Goal: Transaction & Acquisition: Download file/media

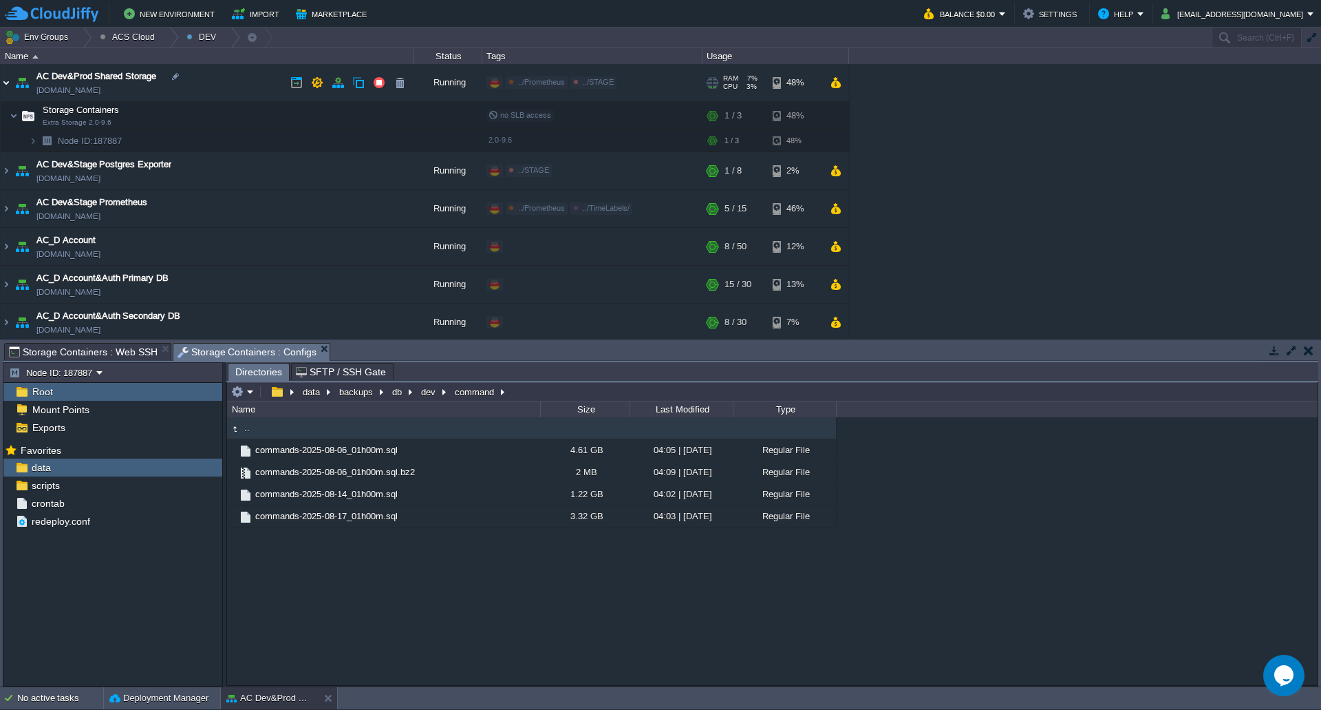
click at [8, 77] on img at bounding box center [6, 82] width 11 height 37
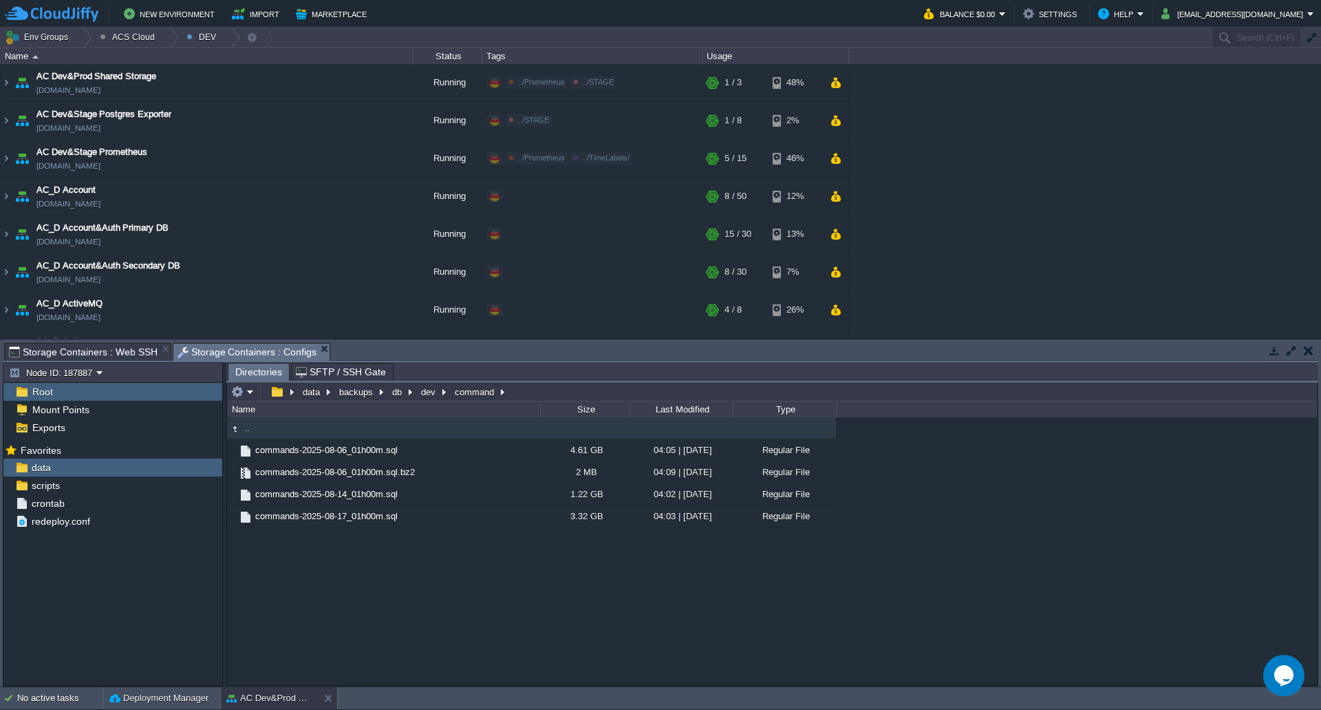
click at [1313, 354] on button "button" at bounding box center [1309, 350] width 10 height 12
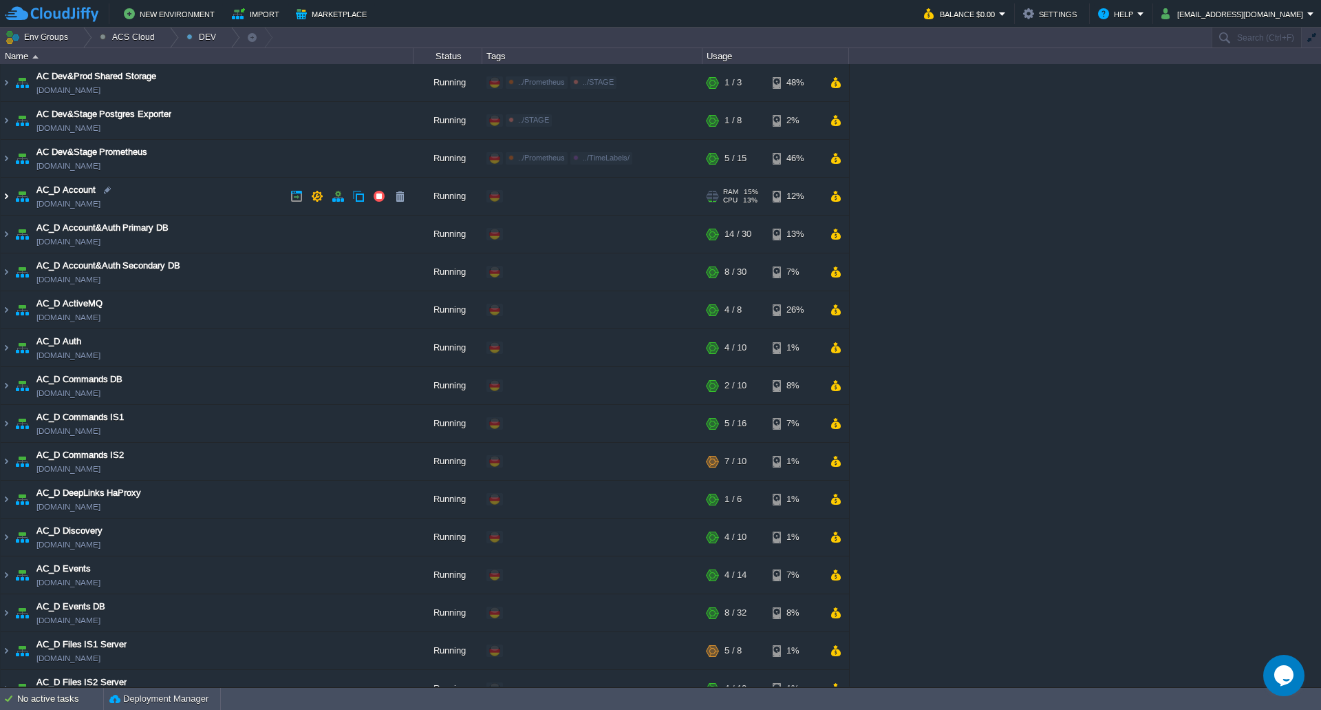
drag, startPoint x: 3, startPoint y: 197, endPoint x: 14, endPoint y: 197, distance: 11.0
click at [3, 197] on img at bounding box center [6, 196] width 11 height 37
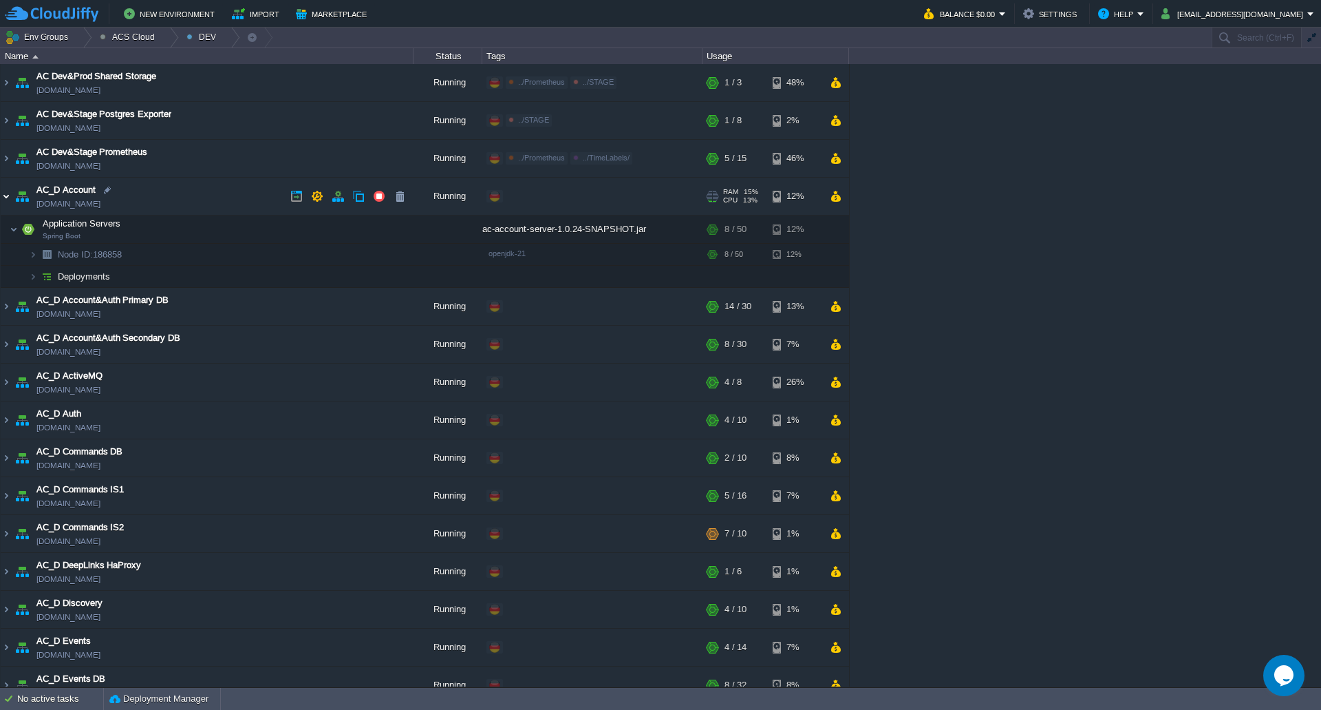
click at [6, 197] on img at bounding box center [6, 196] width 11 height 37
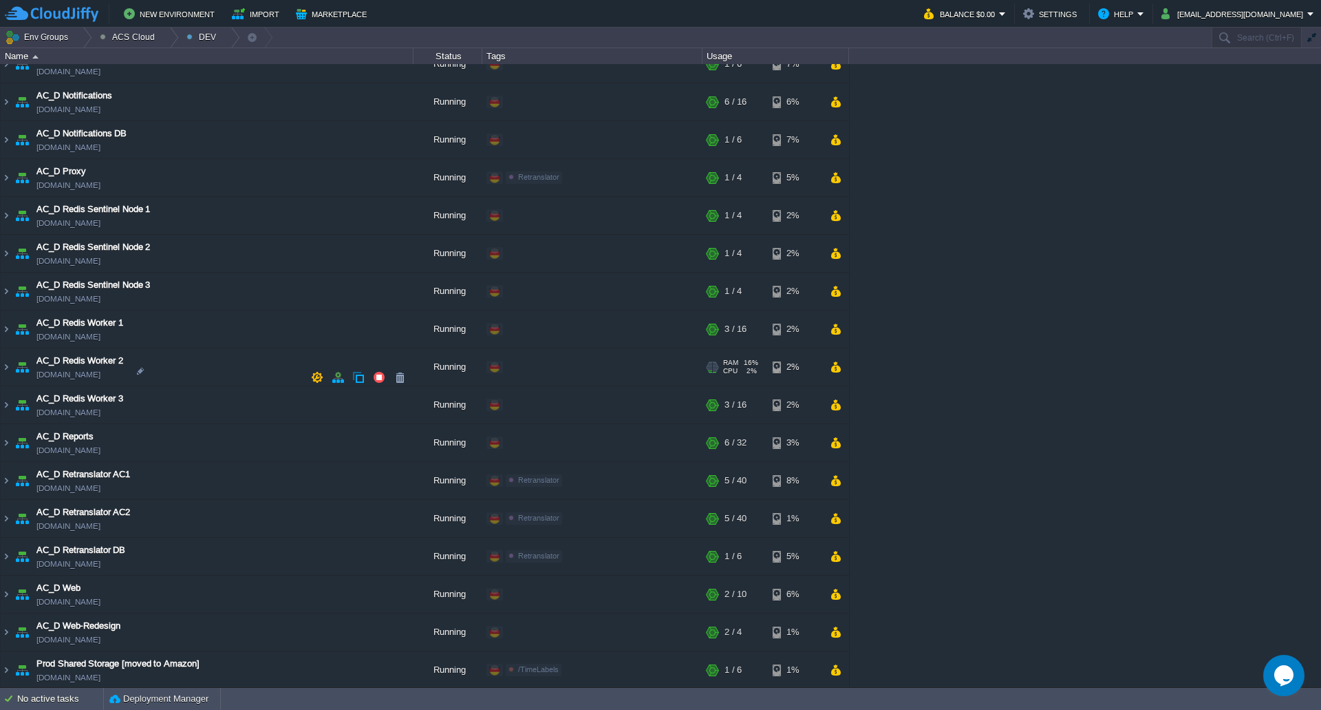
scroll to position [778, 0]
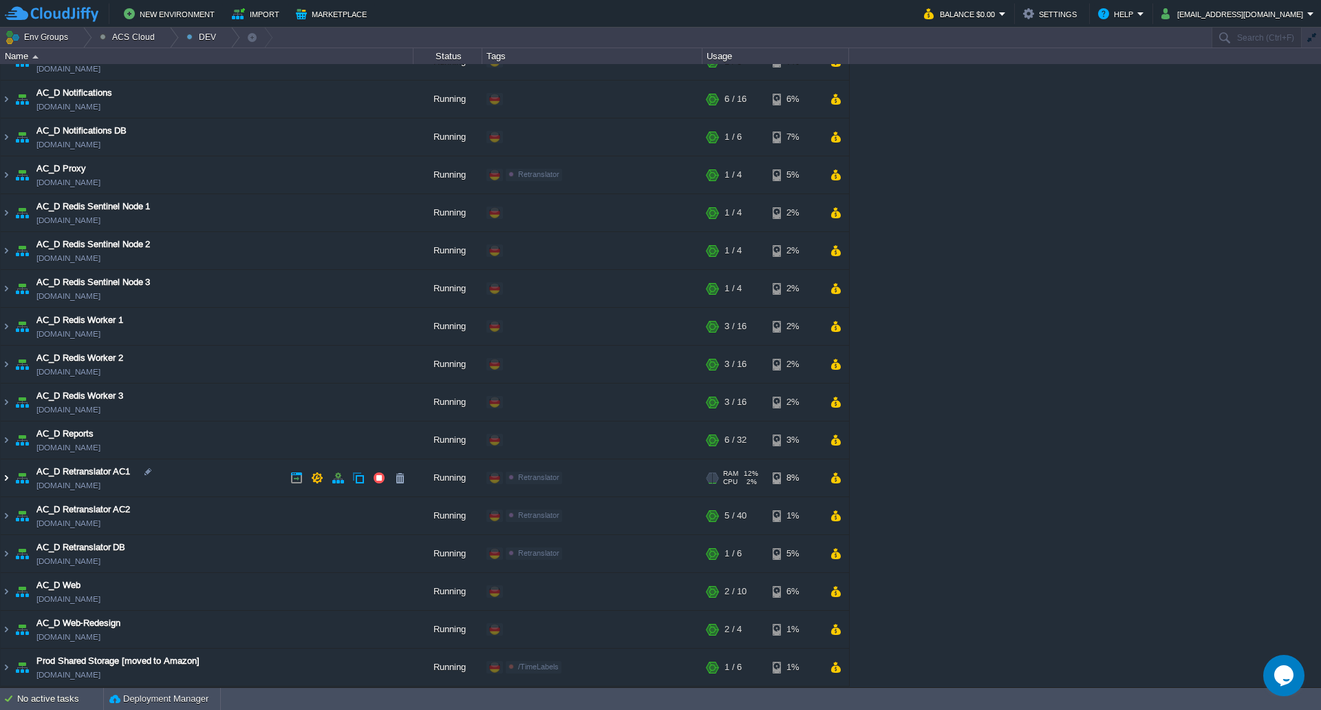
click at [6, 481] on img at bounding box center [6, 477] width 11 height 37
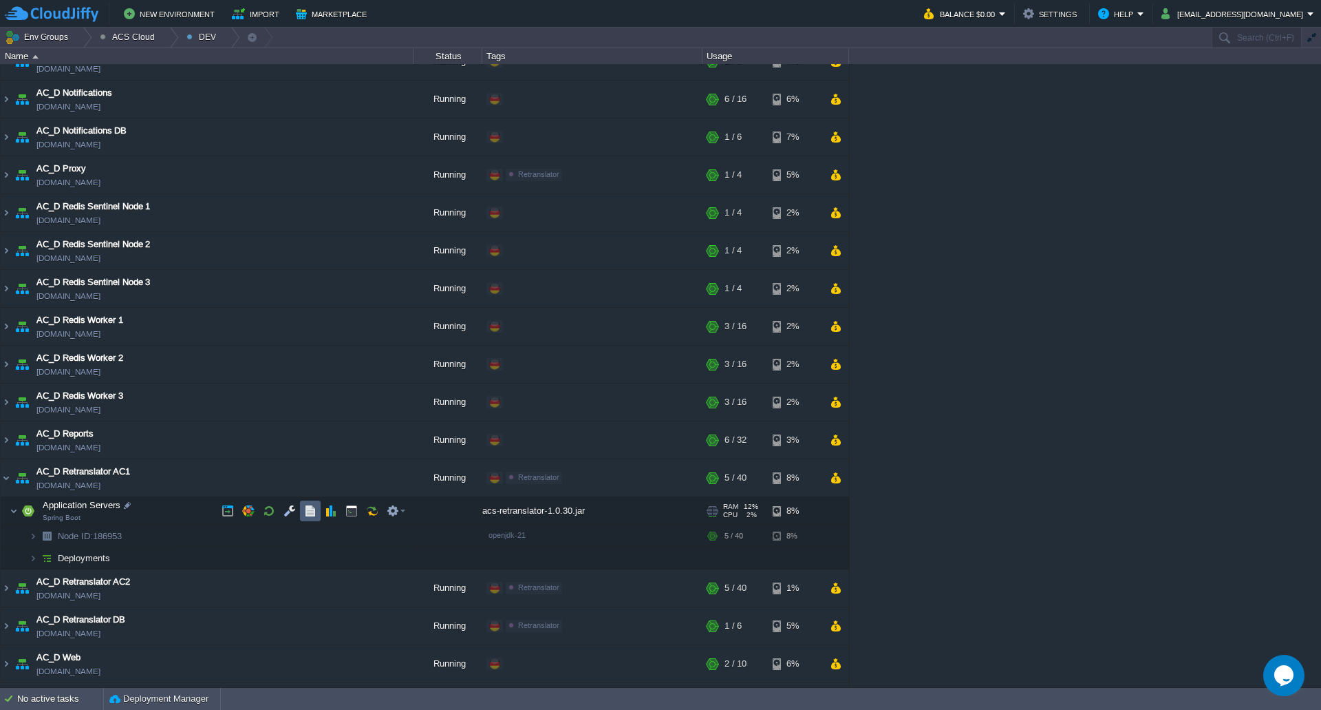
click at [313, 512] on button "button" at bounding box center [310, 510] width 12 height 12
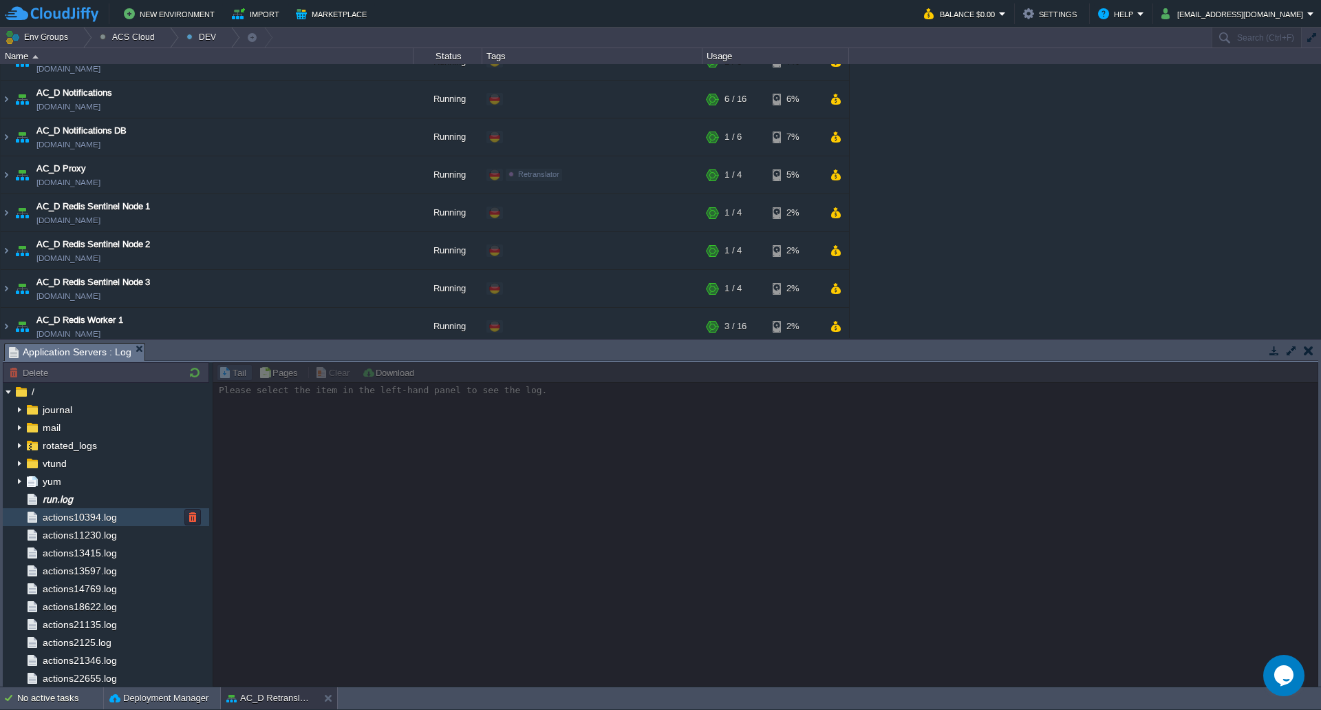
click at [85, 503] on div "run.log" at bounding box center [106, 499] width 206 height 18
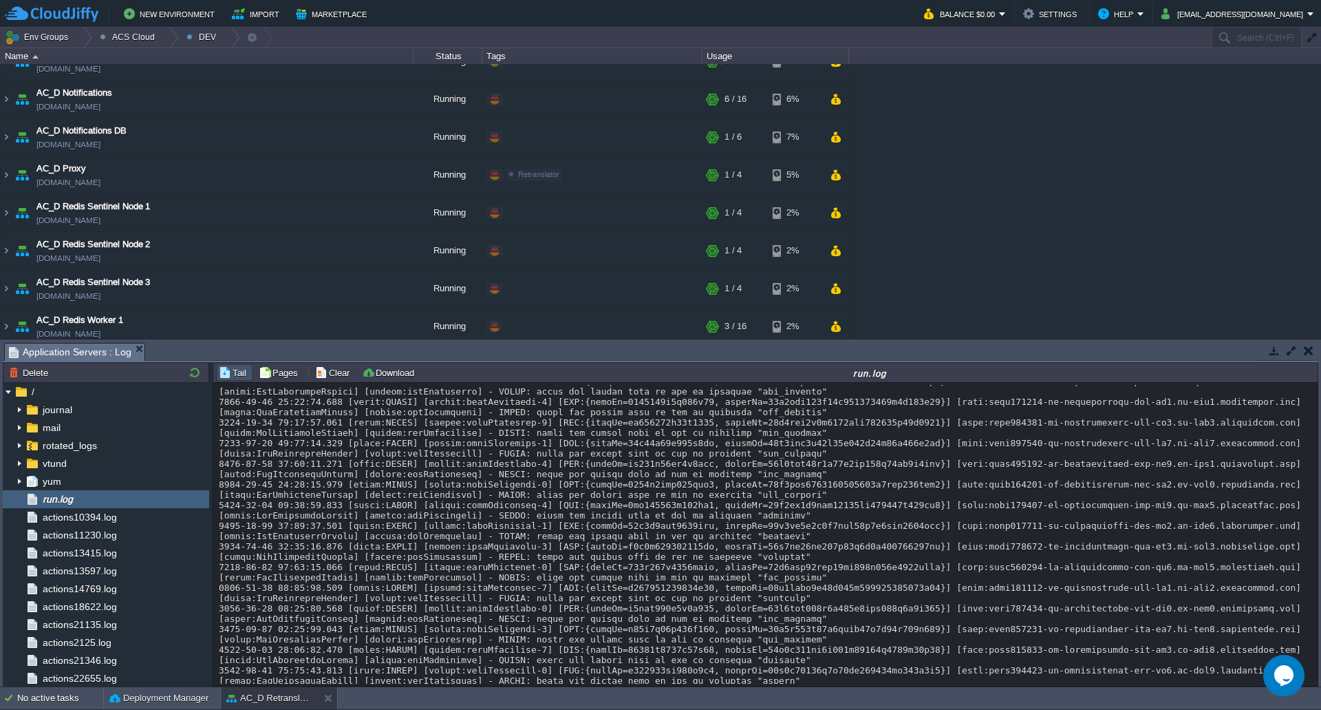
scroll to position [10109, 0]
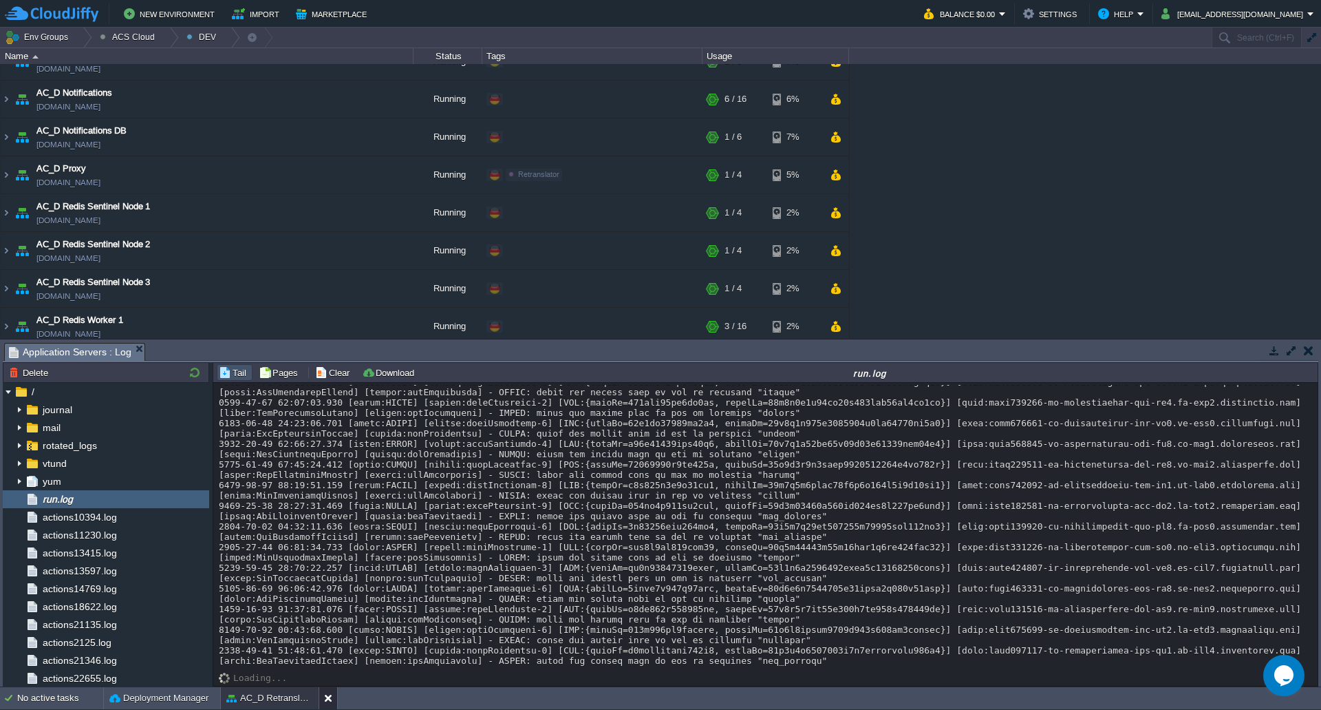
click at [324, 699] on button at bounding box center [331, 698] width 14 height 14
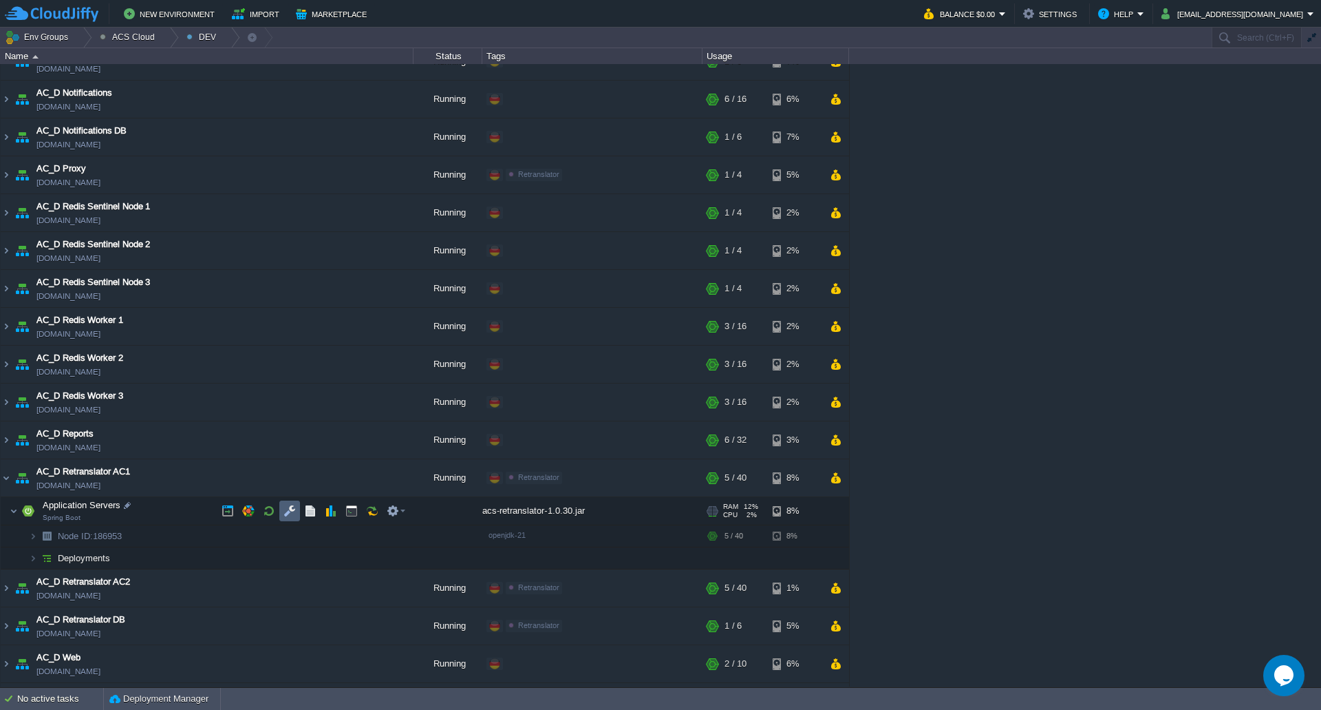
click at [293, 515] on button "button" at bounding box center [290, 510] width 12 height 12
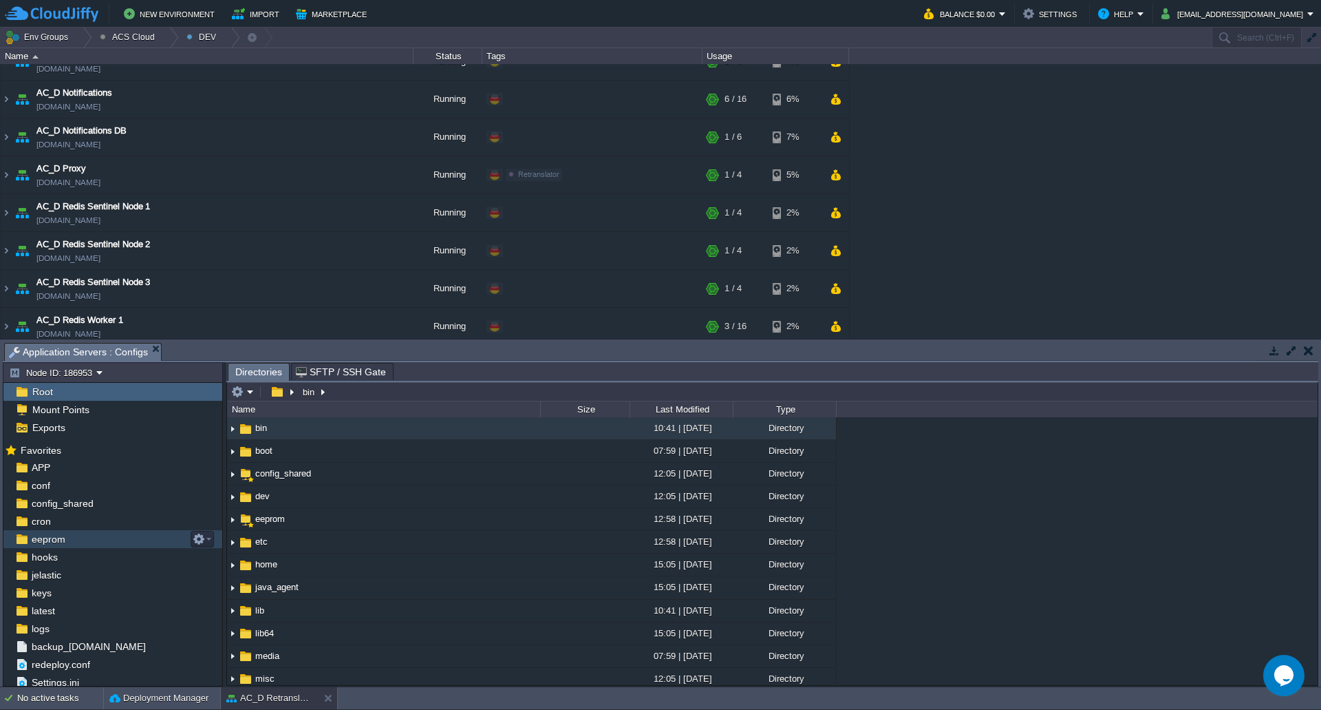
click at [66, 531] on div "eeprom" at bounding box center [112, 539] width 219 height 18
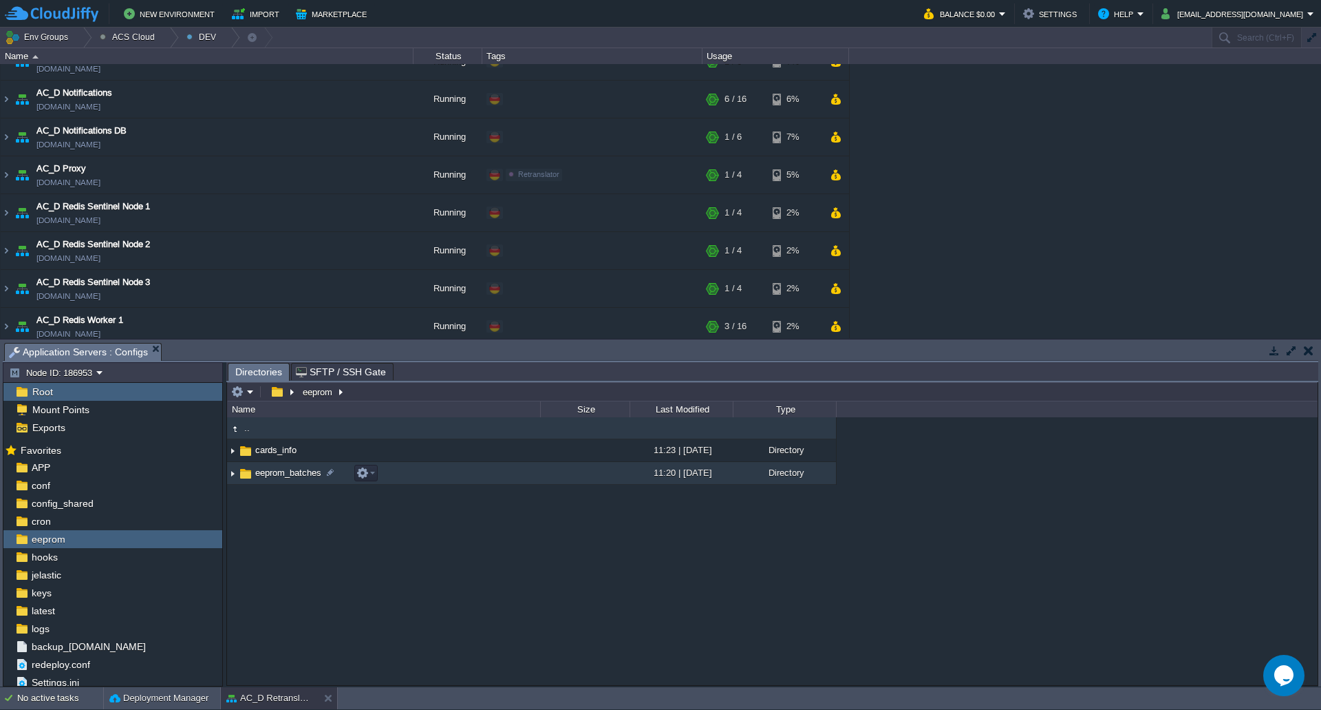
click at [234, 475] on img at bounding box center [232, 473] width 11 height 21
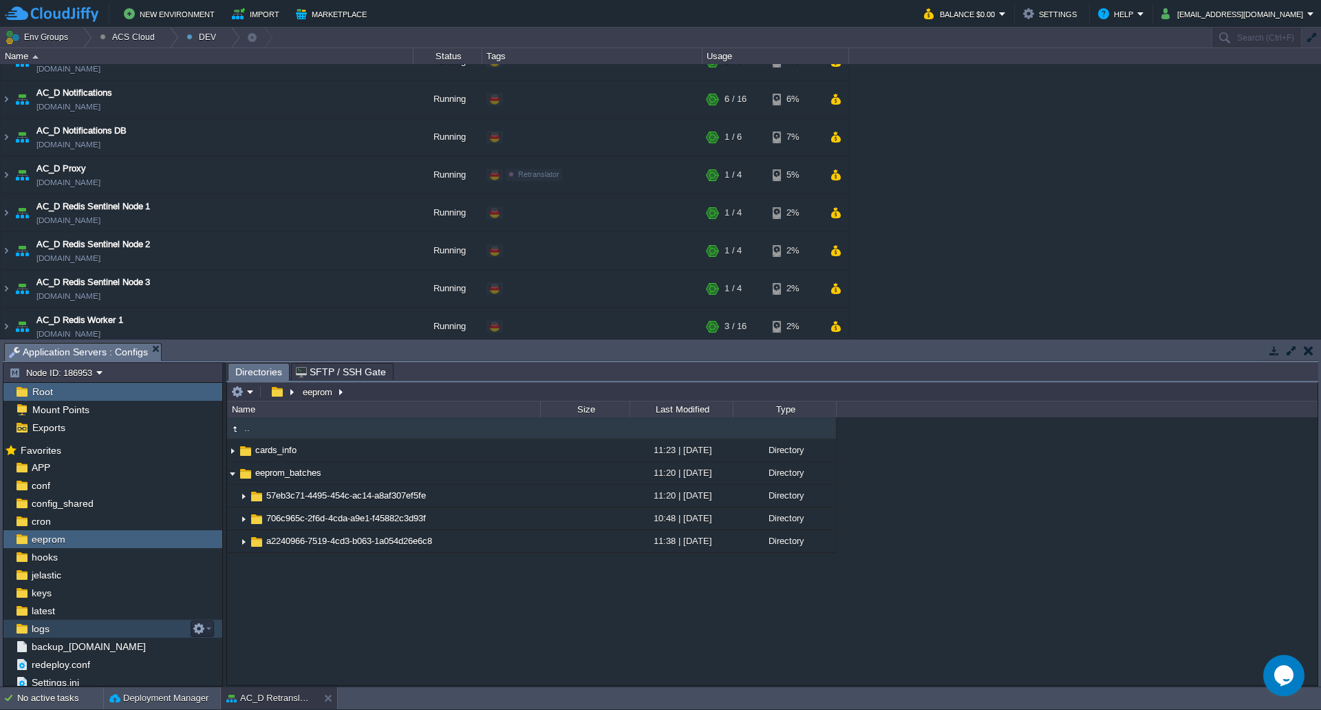
click at [109, 629] on div "logs" at bounding box center [112, 628] width 219 height 18
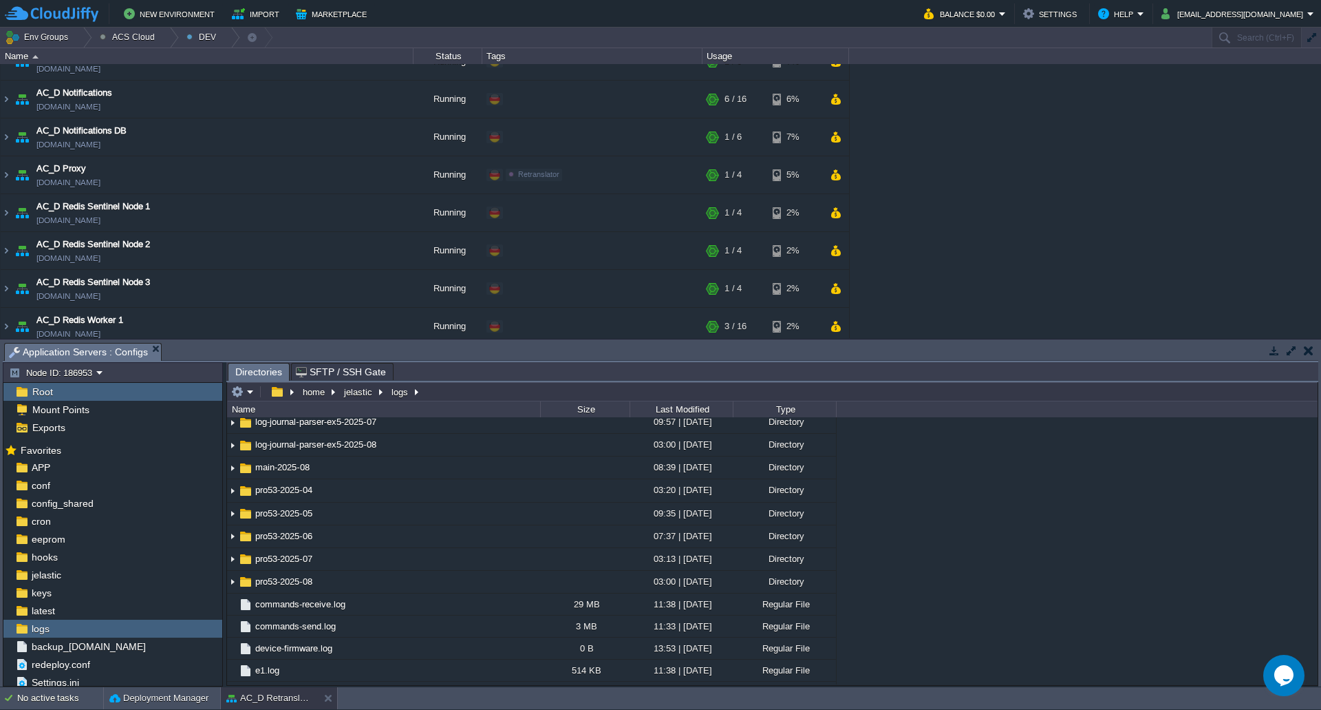
scroll to position [677, 0]
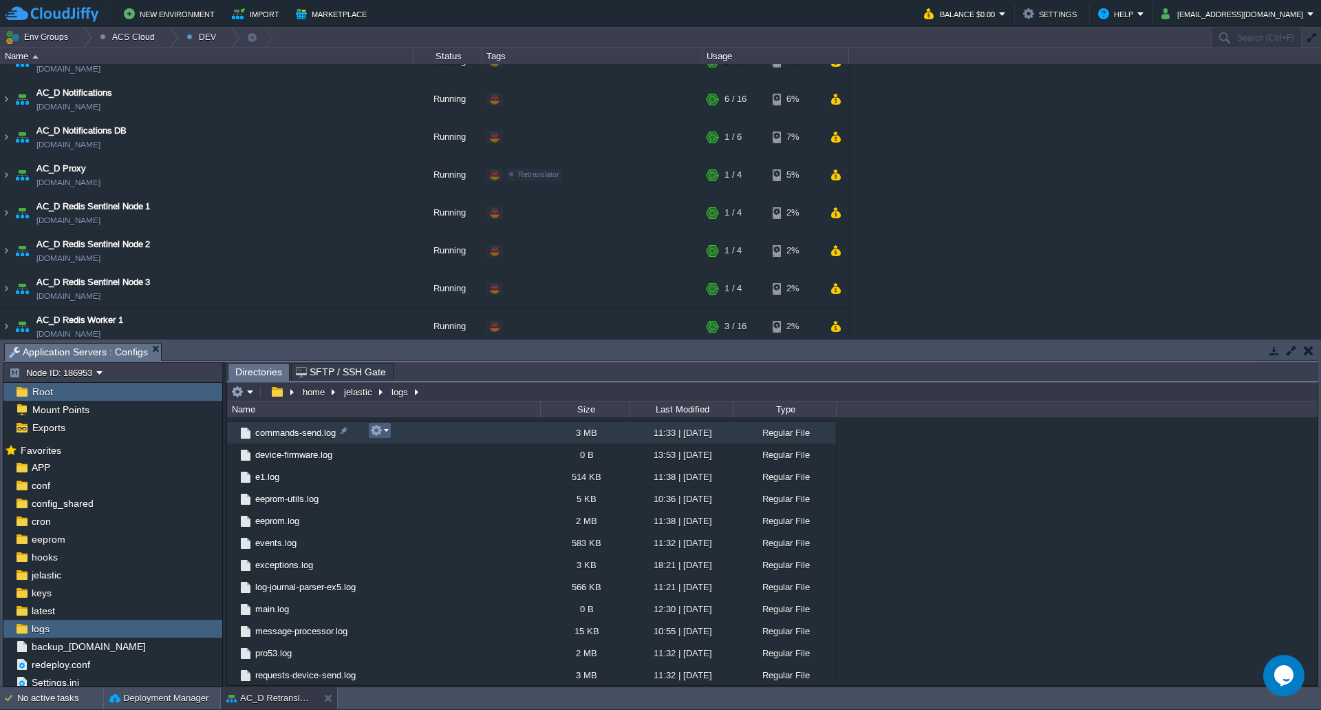
click at [389, 436] on td at bounding box center [379, 430] width 23 height 17
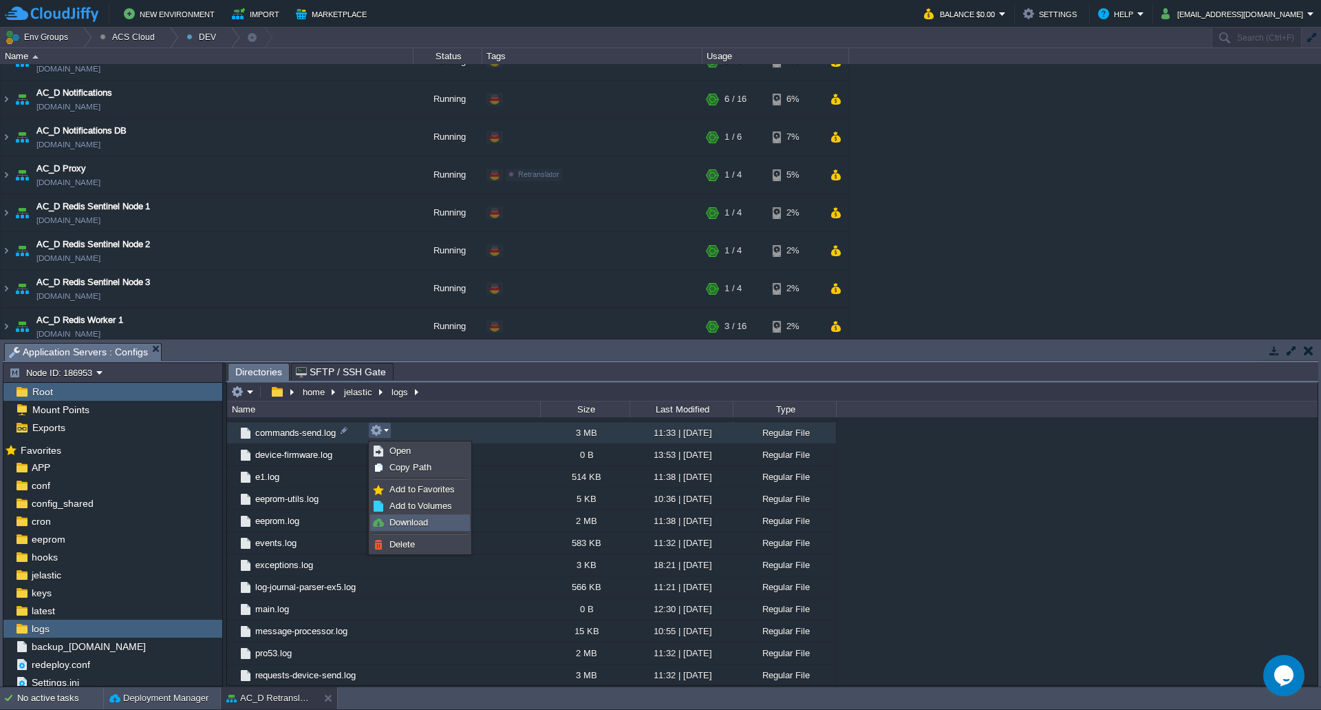
click at [401, 520] on span "Download" at bounding box center [409, 522] width 39 height 10
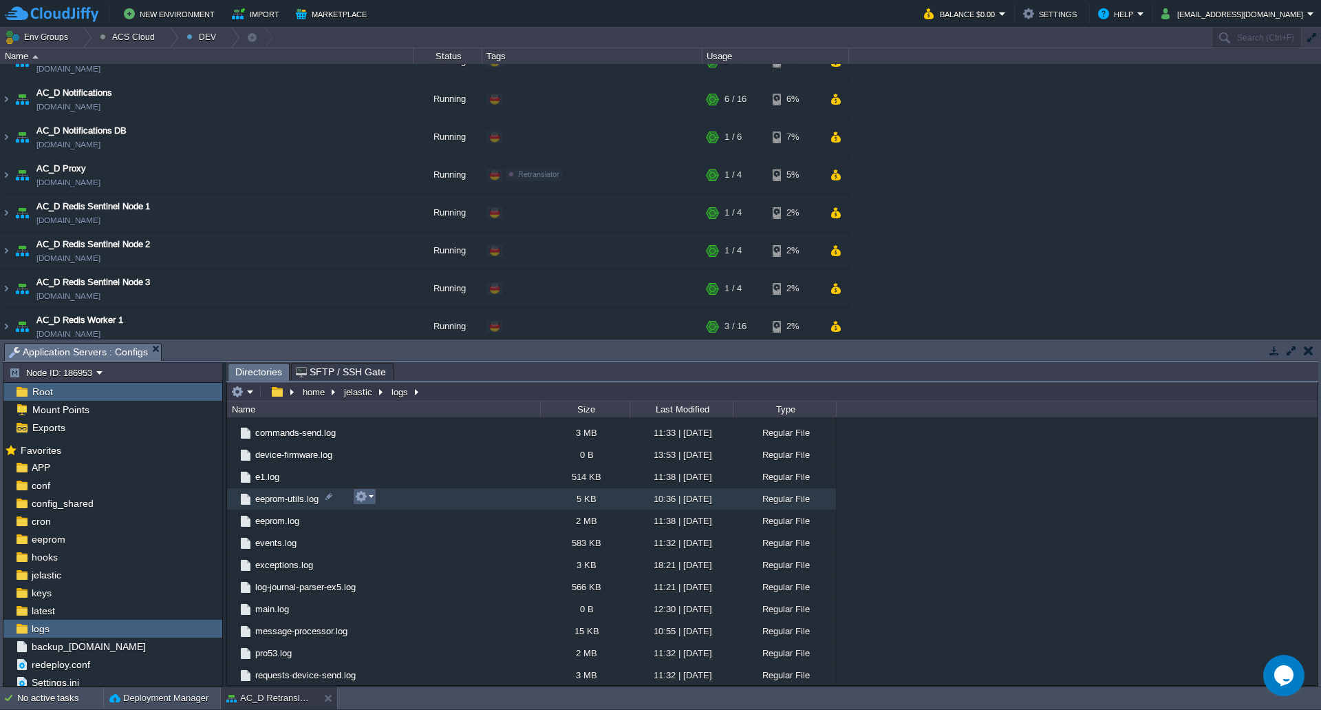
click at [372, 497] on em at bounding box center [364, 496] width 19 height 12
click at [392, 588] on span "Download" at bounding box center [393, 588] width 39 height 10
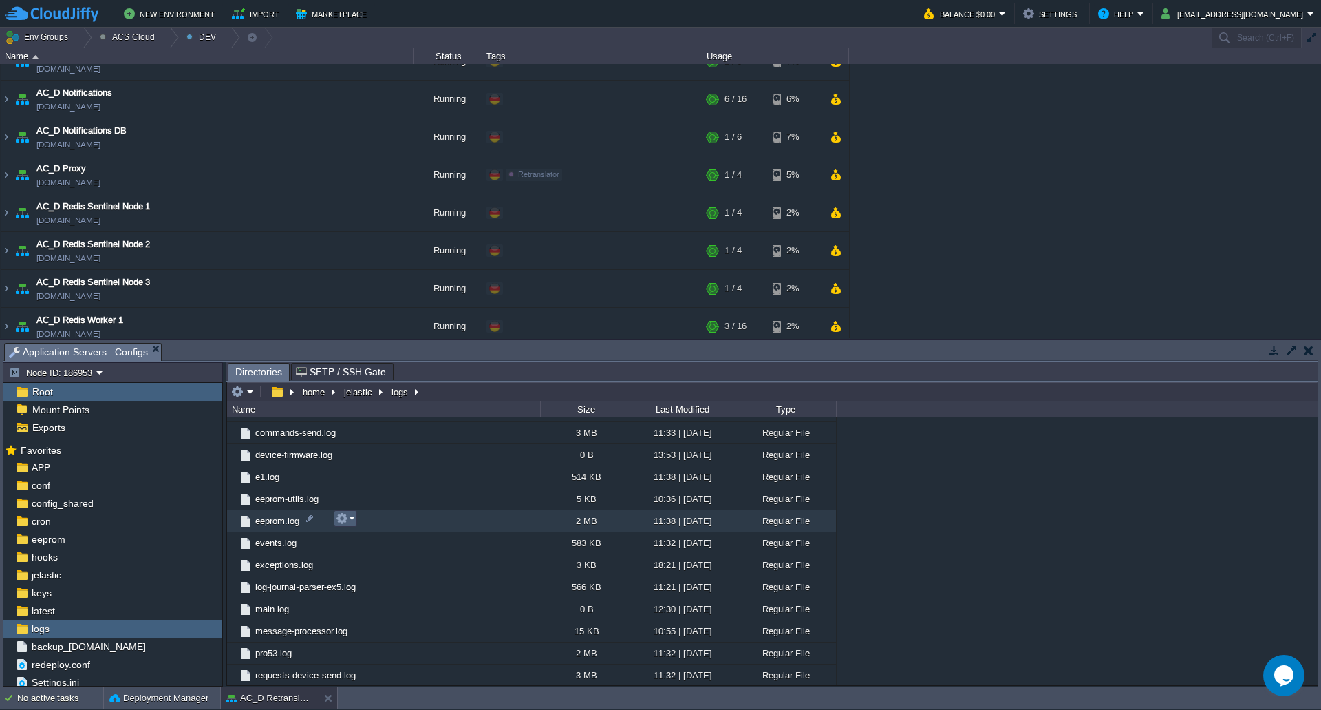
click at [352, 524] on em at bounding box center [345, 518] width 19 height 12
click at [373, 613] on span "Download" at bounding box center [374, 610] width 39 height 10
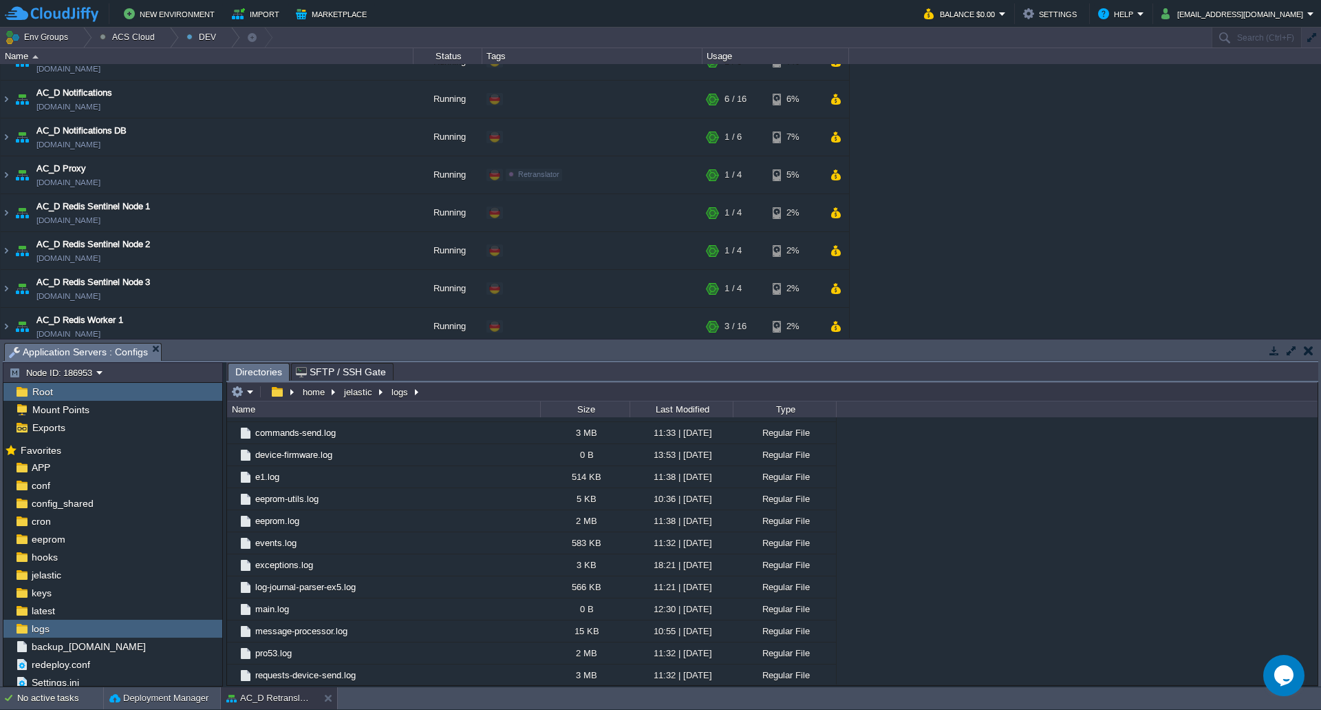
click at [1009, 604] on div ".. 2025-04 09:33 | [DATE] Directory 2025-05 09:35 | [DATE] Directory 2025-06 07…" at bounding box center [772, 550] width 1091 height 267
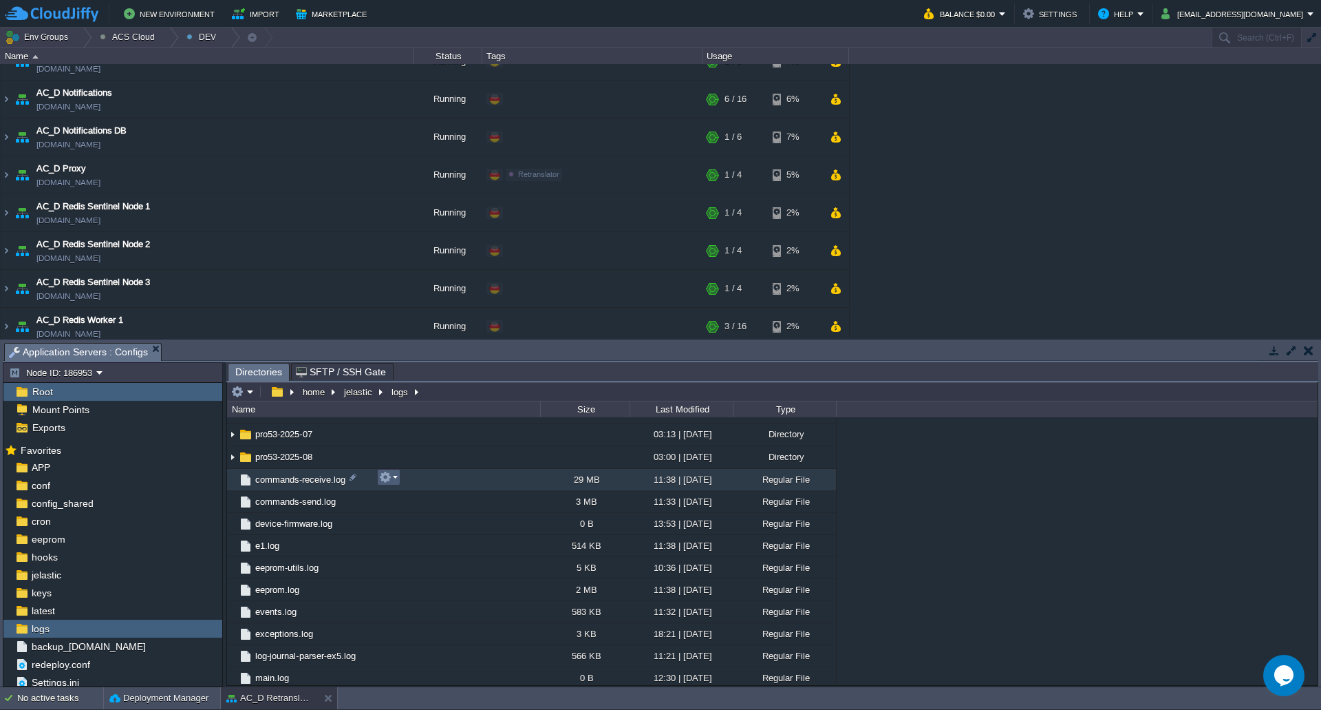
click at [395, 479] on em at bounding box center [388, 477] width 19 height 12
click at [424, 565] on span "Download" at bounding box center [417, 569] width 39 height 10
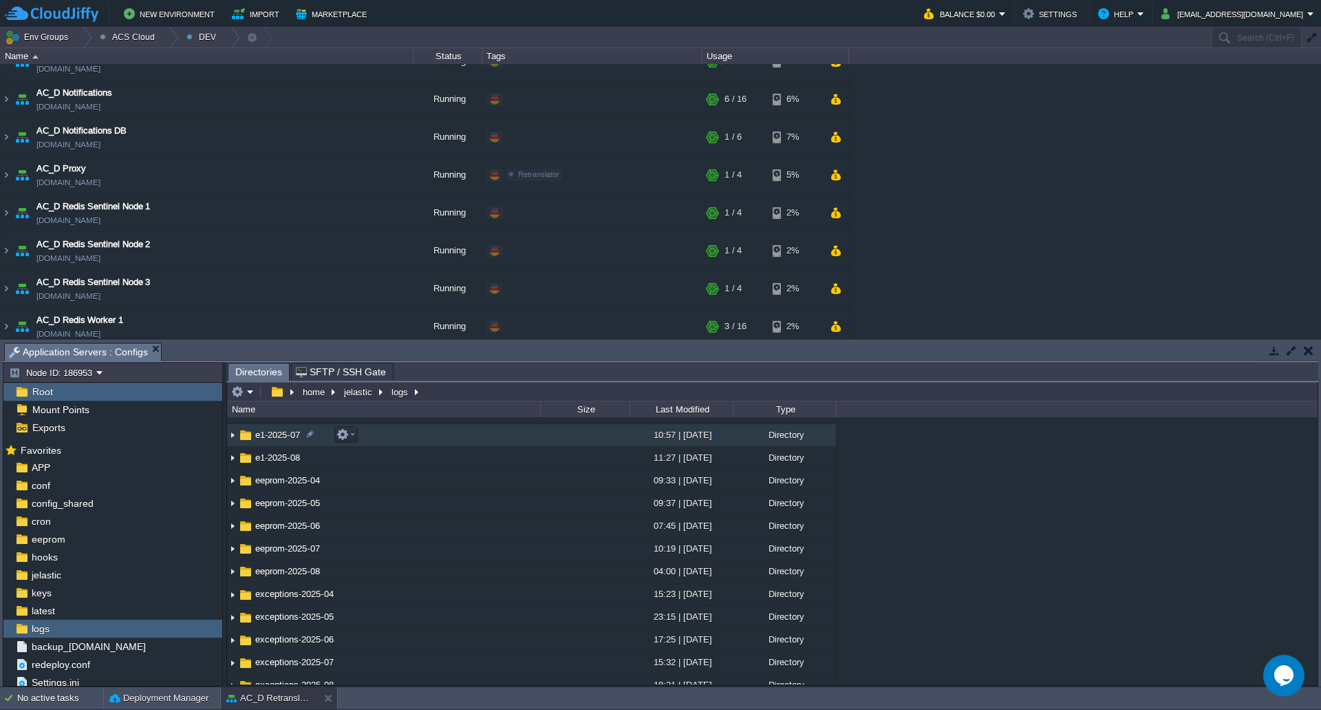
scroll to position [57, 0]
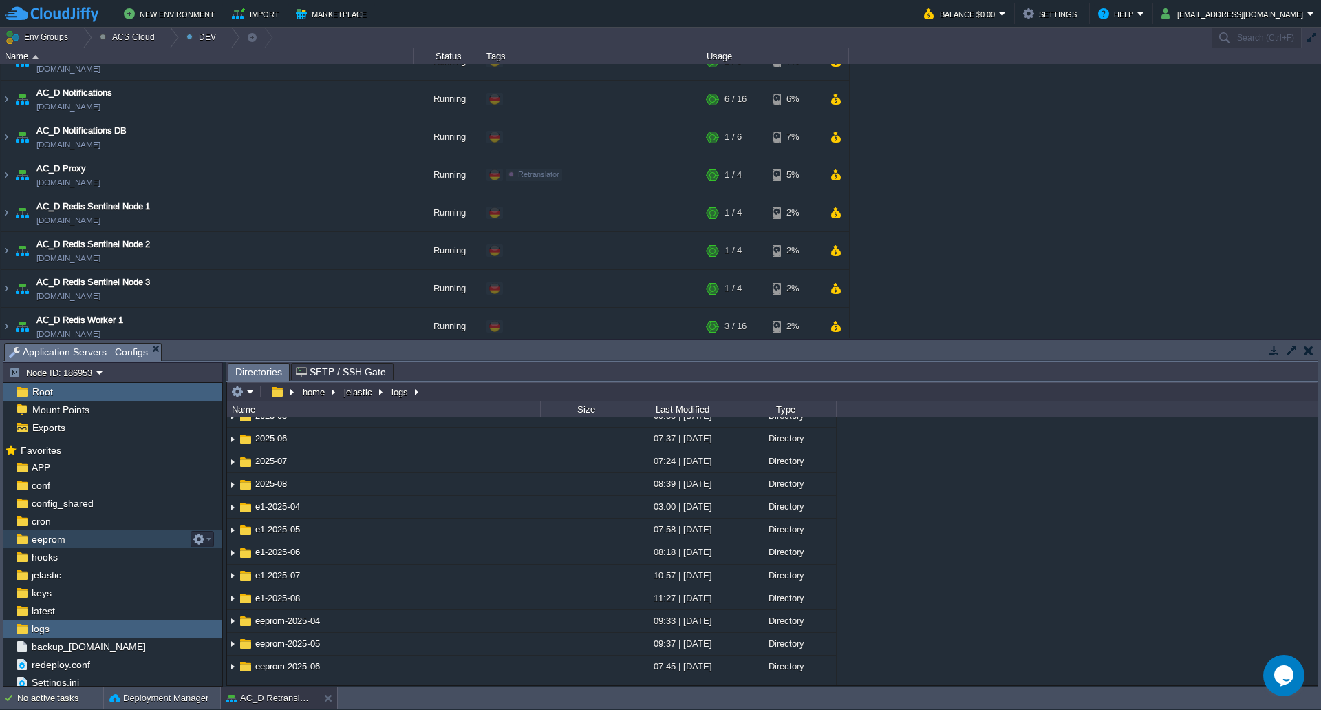
click at [74, 546] on div "eeprom" at bounding box center [112, 539] width 219 height 18
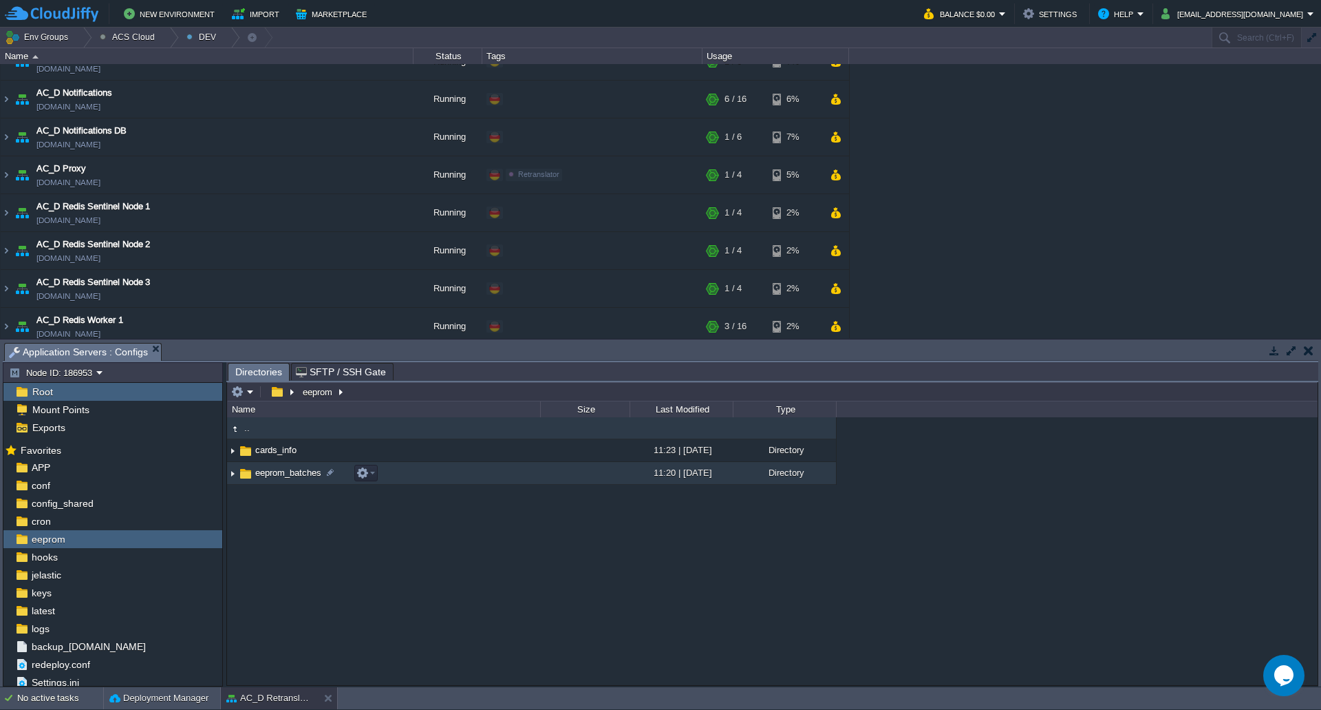
click at [232, 476] on img at bounding box center [232, 473] width 11 height 21
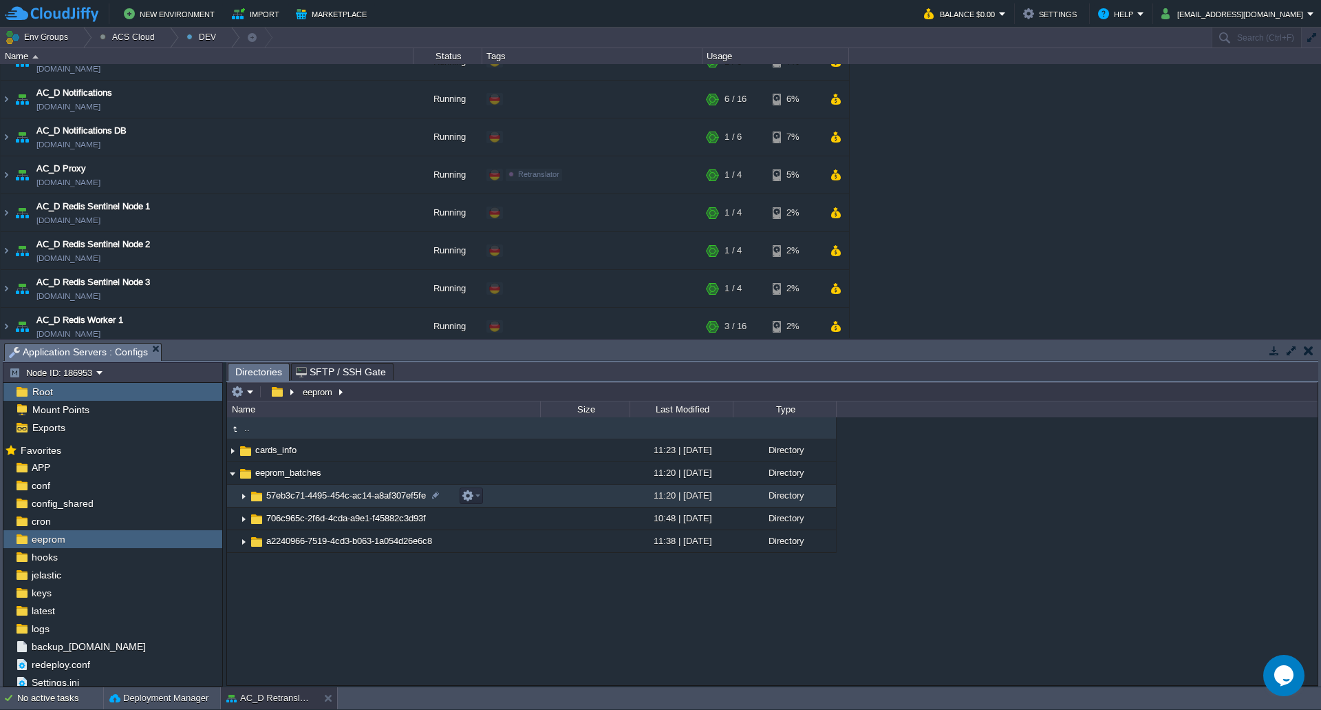
click at [346, 498] on span "57eb3c71-4495-454c-ac14-a8af307ef5fe" at bounding box center [346, 495] width 164 height 12
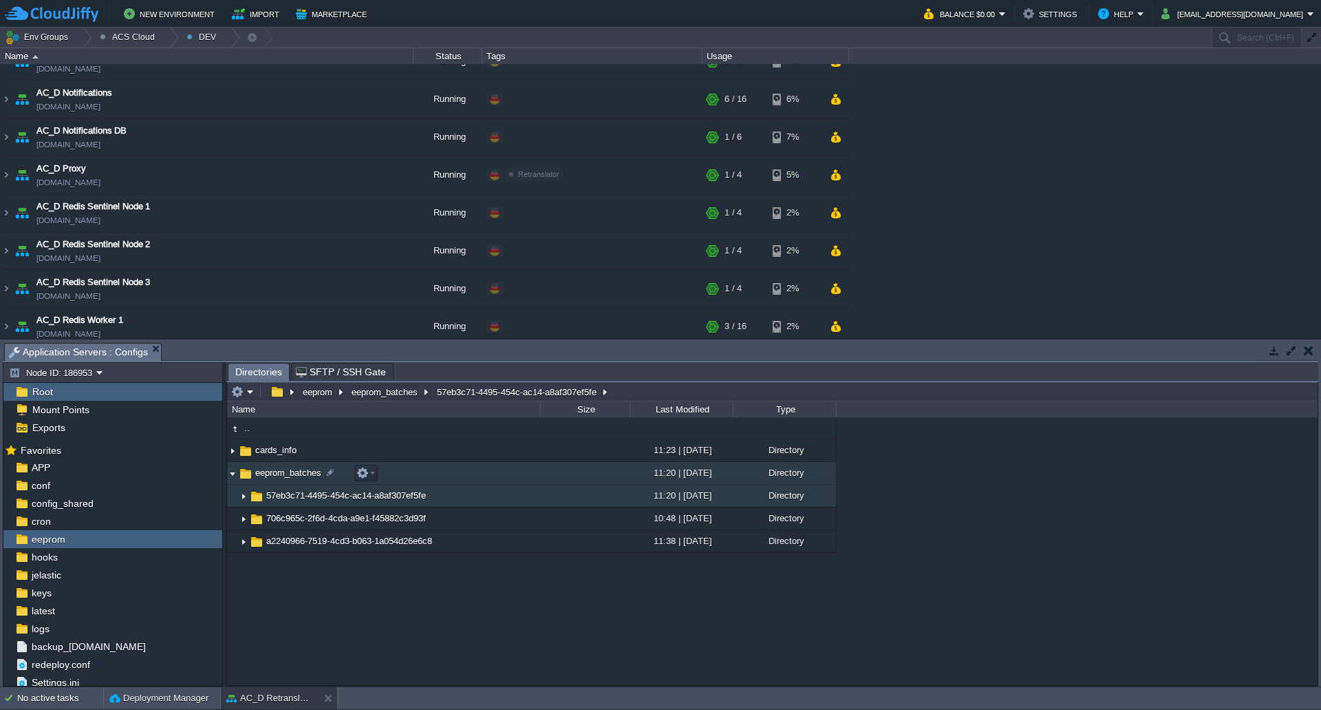
click at [231, 478] on img at bounding box center [232, 473] width 11 height 21
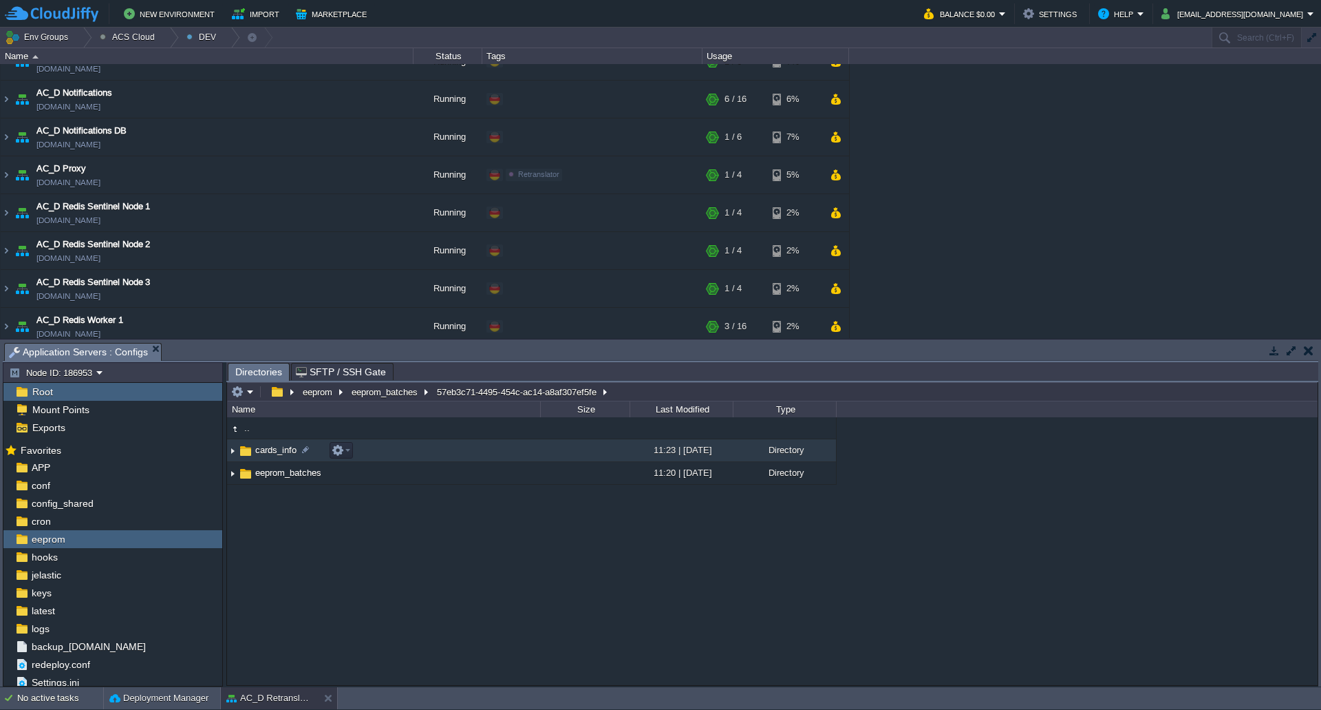
click at [233, 451] on img at bounding box center [232, 450] width 11 height 21
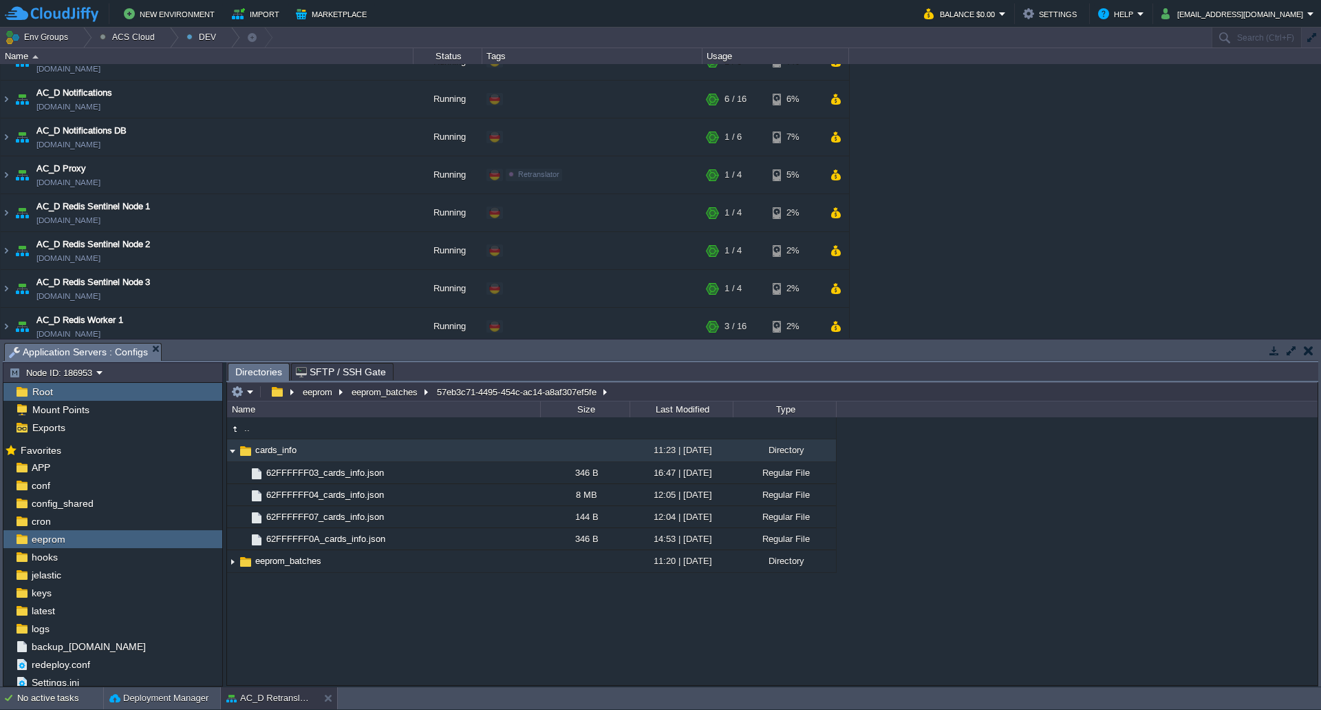
click at [233, 451] on img at bounding box center [232, 450] width 11 height 21
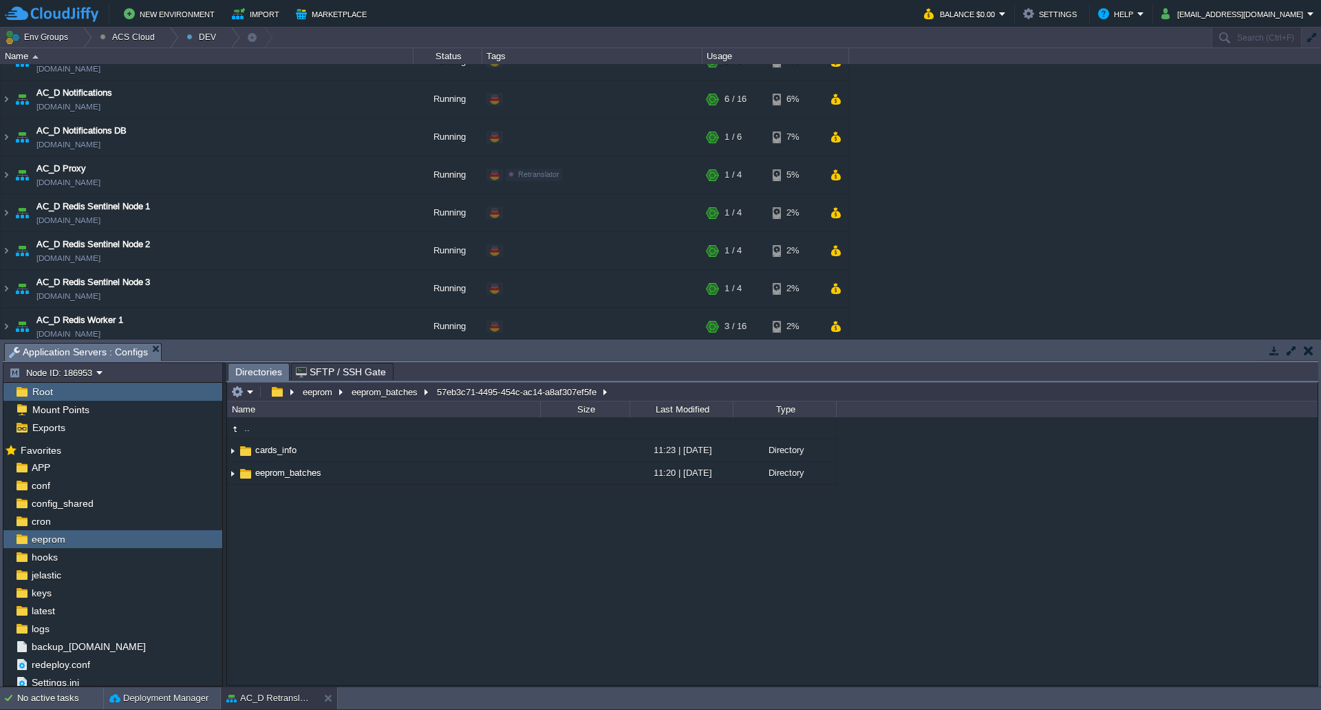
click at [544, 607] on div ".. cards_info 11:23 | [DATE] Directory .. 62FFFFFF03_cards_info.json 346 B 16:4…" at bounding box center [772, 550] width 1091 height 267
